Goal: Task Accomplishment & Management: Manage account settings

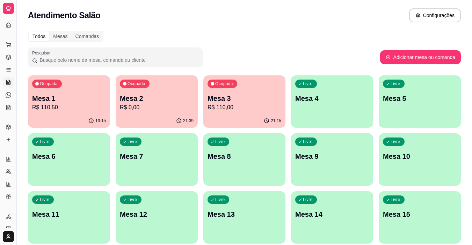
scroll to position [24, 0]
click at [255, 111] on p "R$ 110,00" at bounding box center [244, 107] width 74 height 8
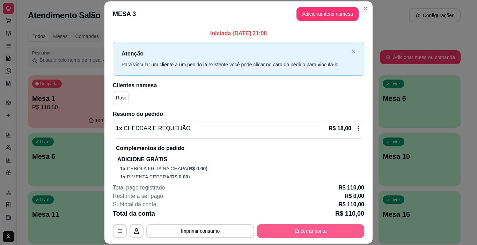
click at [331, 232] on button "Encerrar conta" at bounding box center [310, 231] width 107 height 14
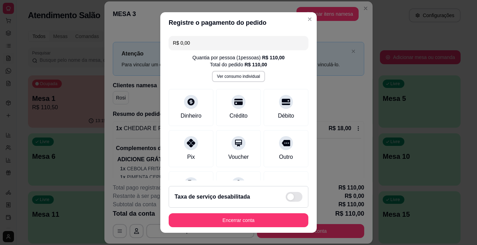
drag, startPoint x: 275, startPoint y: 153, endPoint x: 236, endPoint y: 214, distance: 72.7
click at [279, 153] on div "Outro" at bounding box center [286, 157] width 14 height 8
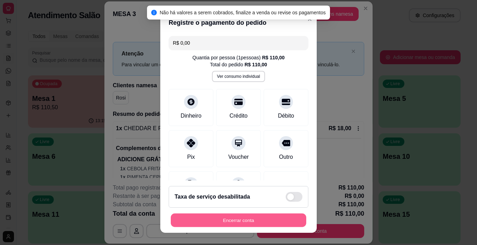
click at [231, 218] on button "Encerrar conta" at bounding box center [238, 221] width 135 height 14
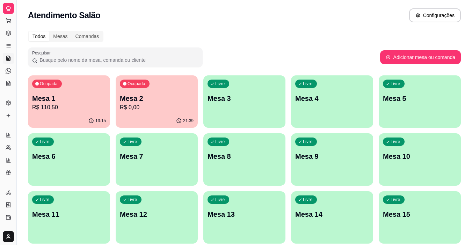
click at [157, 82] on div "Ocupada Mesa 2 R$ 0,00" at bounding box center [157, 94] width 82 height 39
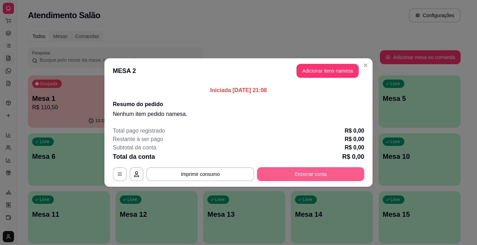
click at [299, 173] on button "Encerrar conta" at bounding box center [310, 174] width 107 height 14
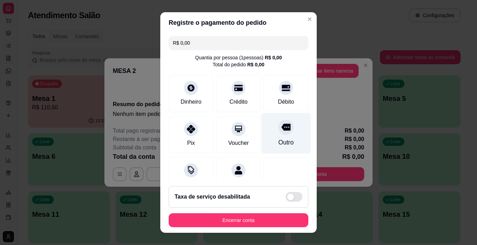
click at [261, 137] on div "Outro" at bounding box center [285, 133] width 49 height 41
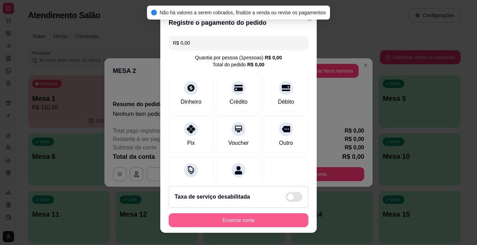
click at [243, 220] on button "Encerrar conta" at bounding box center [239, 220] width 140 height 14
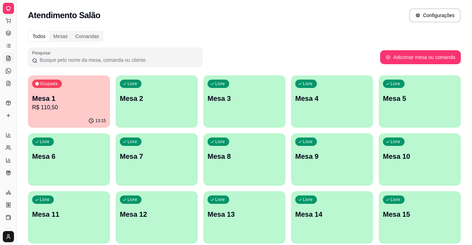
click at [75, 114] on div "13:15" at bounding box center [69, 121] width 82 height 14
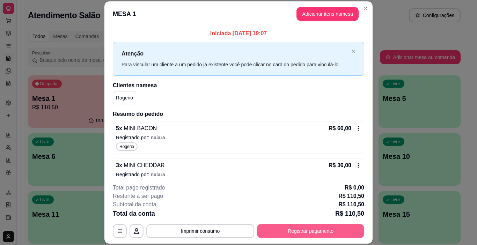
click at [300, 229] on button "Registrar pagamento" at bounding box center [310, 231] width 107 height 14
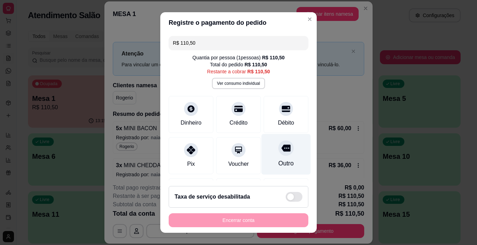
click at [281, 153] on icon at bounding box center [285, 147] width 9 height 9
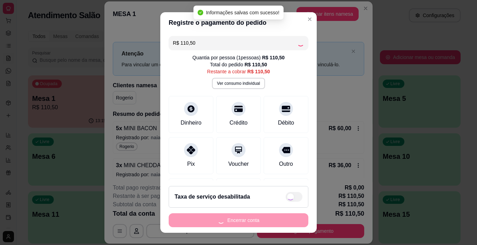
type input "R$ 0,00"
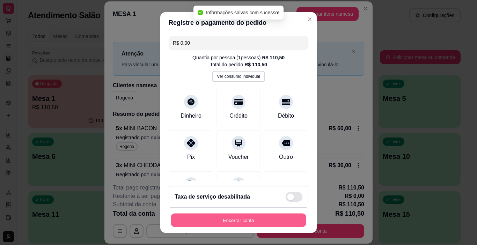
click at [246, 222] on button "Encerrar conta" at bounding box center [238, 221] width 135 height 14
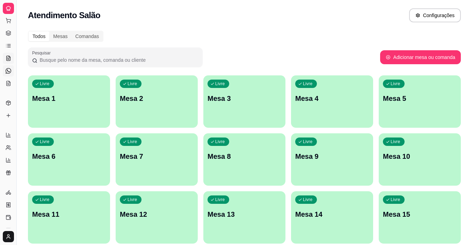
click at [11, 73] on link "Diggy Bot novo" at bounding box center [8, 70] width 11 height 11
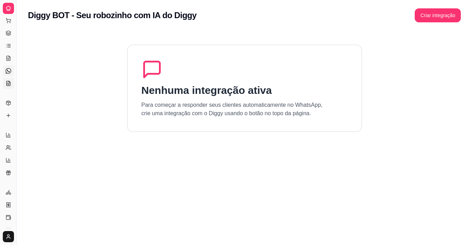
click at [9, 80] on link "KDS" at bounding box center [8, 83] width 11 height 11
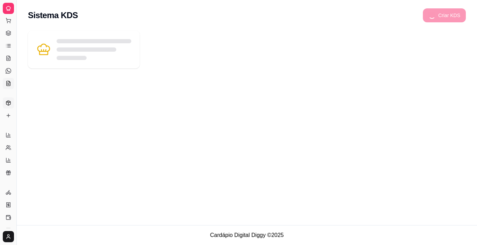
click at [8, 102] on icon at bounding box center [8, 101] width 2 height 1
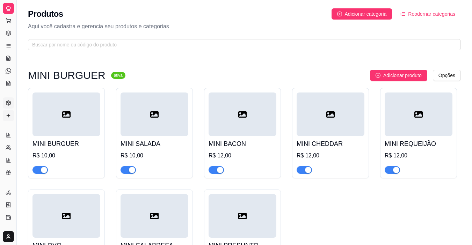
click at [9, 112] on link "Complementos" at bounding box center [8, 115] width 11 height 11
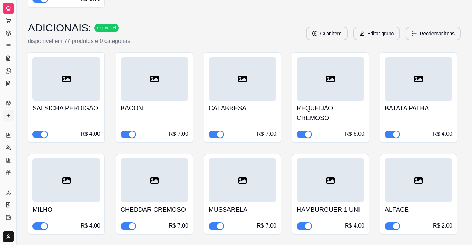
scroll to position [349, 0]
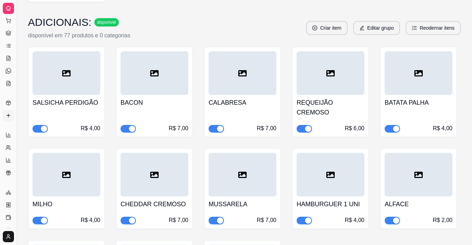
click at [99, 124] on div "R$ 4,00" at bounding box center [91, 128] width 20 height 8
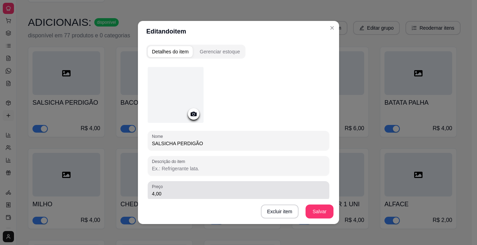
click at [185, 189] on div "4,00" at bounding box center [238, 191] width 173 height 14
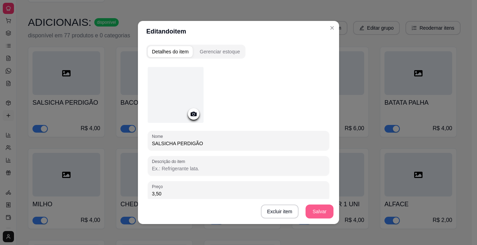
type input "3,50"
click at [314, 209] on button "Salvar" at bounding box center [319, 212] width 28 height 14
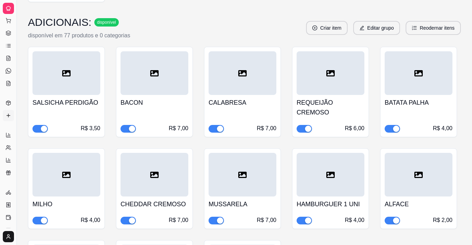
click at [337, 112] on div "REQUEIJÃO CREMOSO R$ 6,00" at bounding box center [330, 114] width 68 height 38
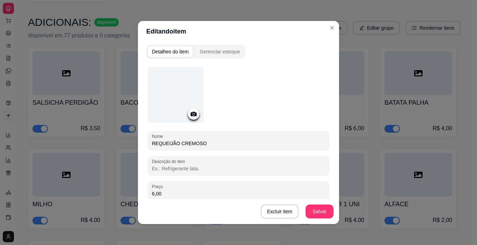
click at [169, 193] on input "6,00" at bounding box center [238, 193] width 173 height 7
type input "7,00"
click at [325, 213] on button "Salvar" at bounding box center [319, 212] width 27 height 14
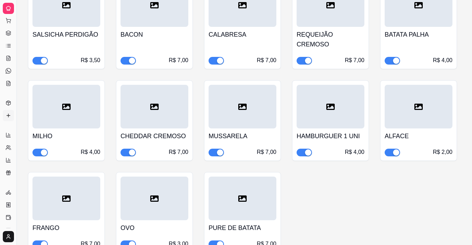
scroll to position [419, 0]
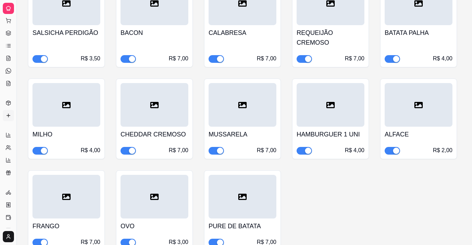
click at [347, 135] on div "HAMBURGUER 1 UNI R$ 4,00" at bounding box center [330, 141] width 68 height 28
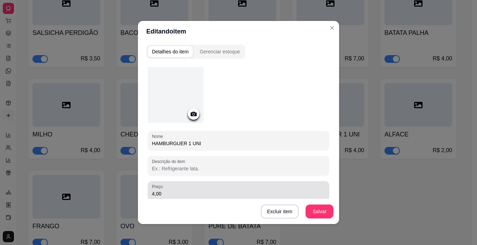
click at [178, 193] on input "4,00" at bounding box center [238, 193] width 173 height 7
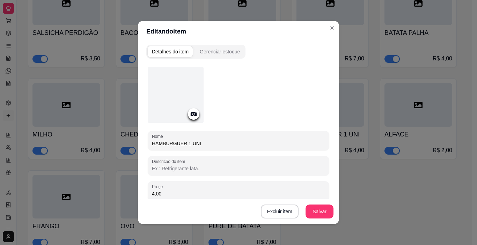
click at [178, 193] on input "4,00" at bounding box center [238, 193] width 173 height 7
type input "3,50"
click at [311, 212] on button "Salvar" at bounding box center [319, 212] width 28 height 14
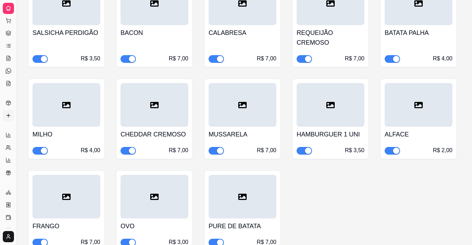
click at [88, 221] on h4 "FRANGO" at bounding box center [66, 226] width 68 height 10
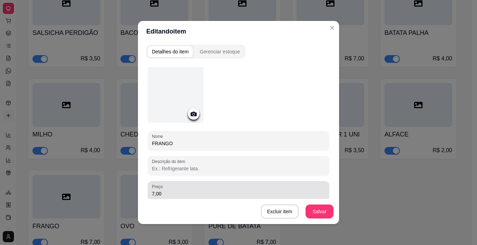
click at [167, 194] on input "7,00" at bounding box center [238, 193] width 173 height 7
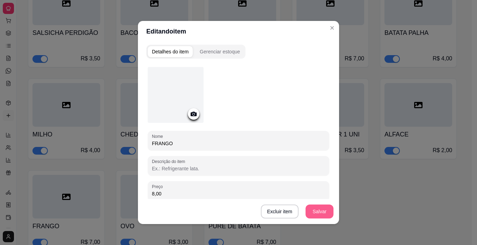
type input "8,00"
click at [313, 210] on button "Salvar" at bounding box center [319, 212] width 27 height 14
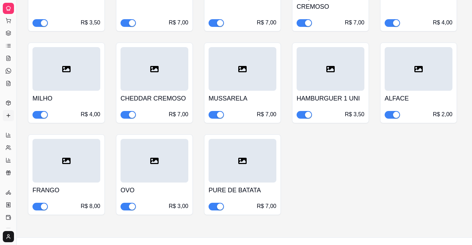
scroll to position [457, 0]
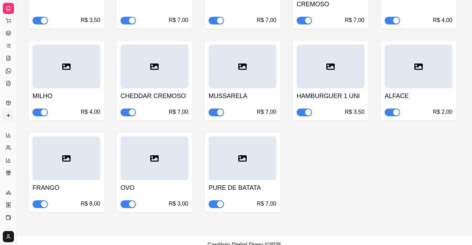
click at [164, 185] on div "OVO R$ 3,00" at bounding box center [154, 194] width 68 height 28
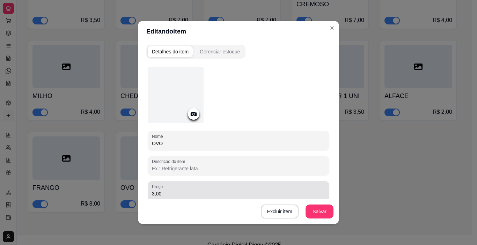
click at [165, 191] on input "3,00" at bounding box center [238, 193] width 173 height 7
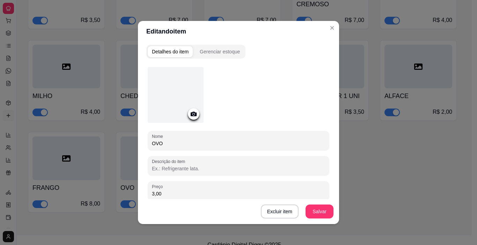
click at [164, 196] on input "3,00" at bounding box center [238, 193] width 173 height 7
type input "3,50"
click at [326, 213] on button "Salvar" at bounding box center [319, 212] width 28 height 14
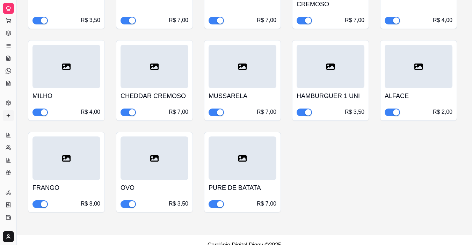
click at [257, 186] on div "PURE DE BATATA R$ 7,00" at bounding box center [242, 194] width 68 height 28
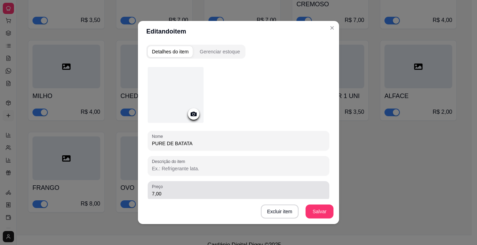
click at [167, 193] on input "7,00" at bounding box center [238, 193] width 173 height 7
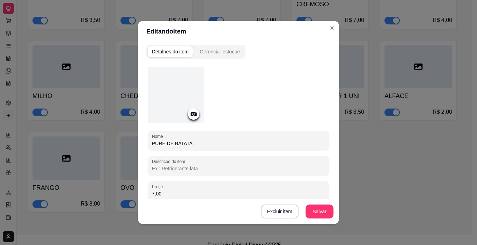
click at [167, 193] on input "7,00" at bounding box center [238, 193] width 173 height 7
type input "8,00"
click at [320, 209] on button "Salvar" at bounding box center [319, 212] width 28 height 14
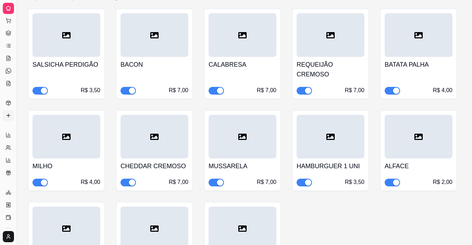
scroll to position [318, 0]
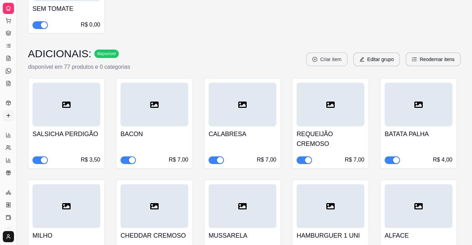
click at [327, 59] on button "Criar item" at bounding box center [327, 59] width 42 height 14
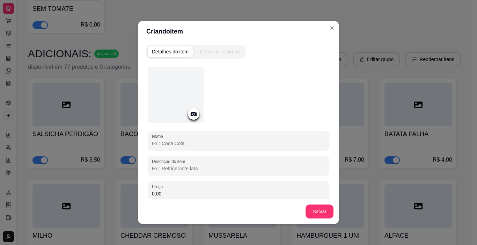
click at [178, 135] on div at bounding box center [238, 141] width 173 height 14
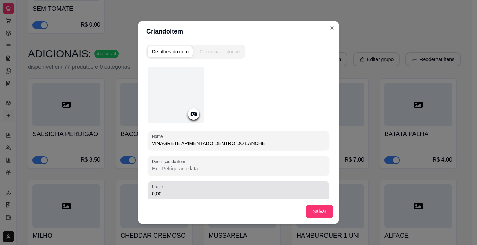
type input "VINAGRETE APIMENTADO DENTRO DO LANCHE"
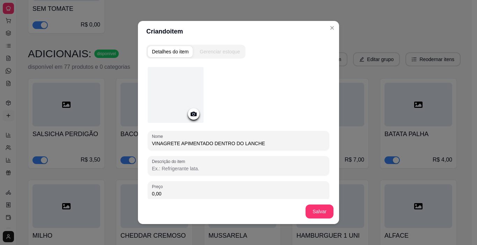
click at [184, 194] on input "0,00" at bounding box center [238, 193] width 173 height 7
type input "3,00"
click at [317, 211] on button "Salvar" at bounding box center [319, 212] width 27 height 14
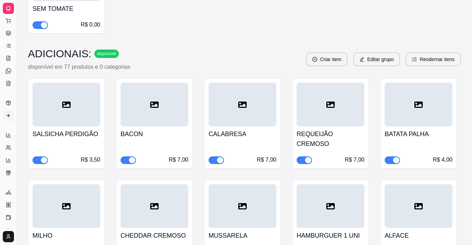
click at [332, 58] on button "Criar item" at bounding box center [327, 59] width 42 height 14
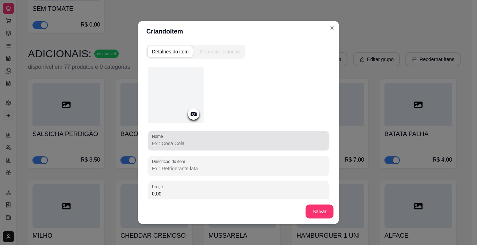
click at [171, 143] on input "Nome" at bounding box center [238, 143] width 173 height 7
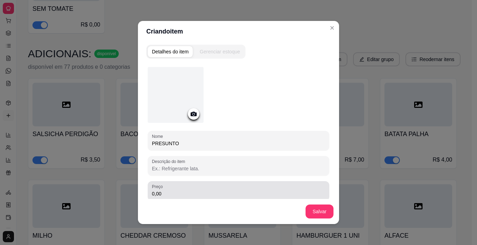
type input "PRESUNTO"
click at [179, 189] on div "0,00" at bounding box center [238, 191] width 173 height 14
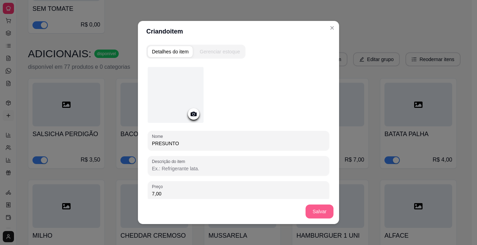
type input "7,00"
click at [320, 209] on button "Salvar" at bounding box center [319, 212] width 28 height 14
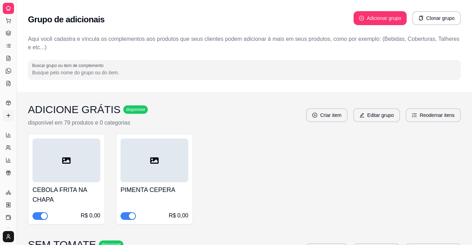
scroll to position [0, 0]
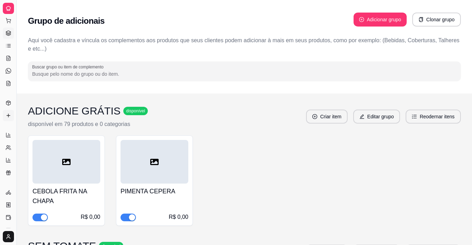
click at [7, 31] on icon at bounding box center [8, 32] width 5 height 2
